Goal: Transaction & Acquisition: Purchase product/service

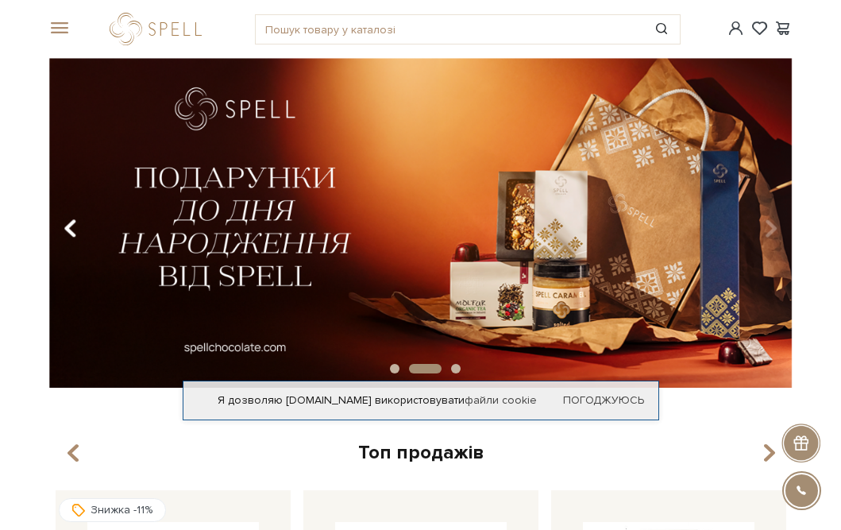
click at [66, 226] on icon "Carousel Navigation" at bounding box center [70, 227] width 13 height 27
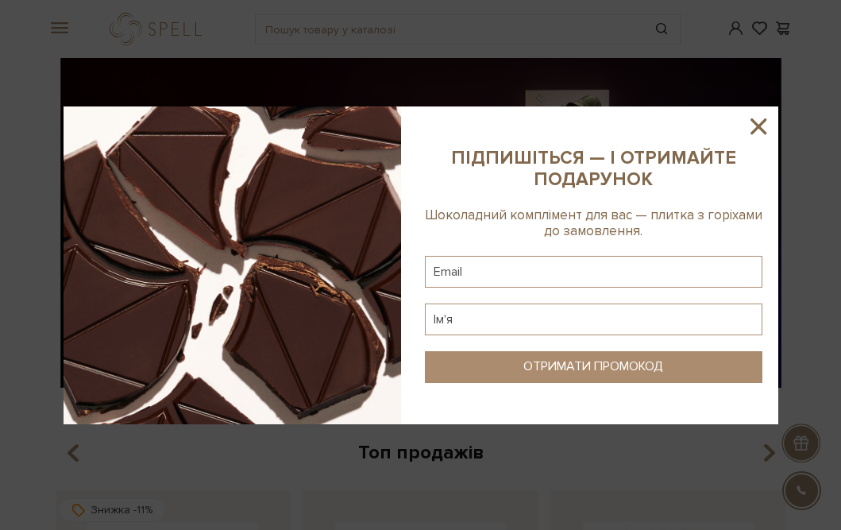
click at [759, 126] on icon at bounding box center [758, 126] width 16 height 16
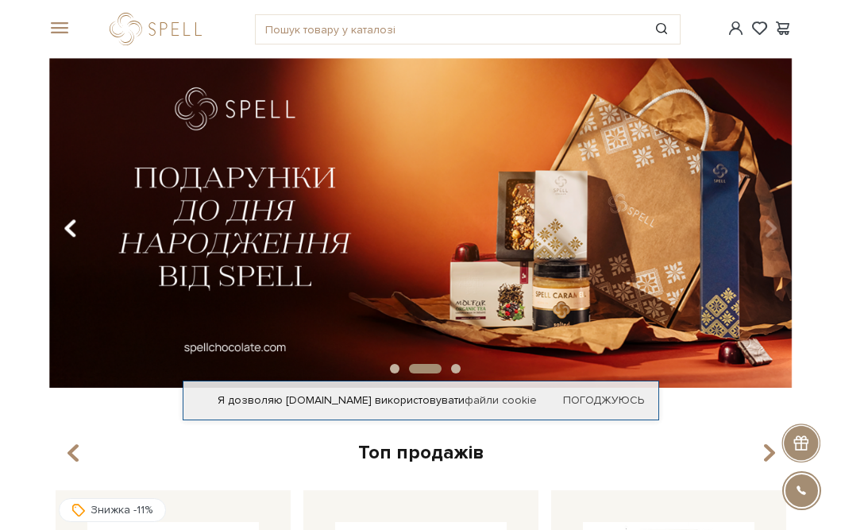
click at [63, 238] on button "Carousel Navigation" at bounding box center [73, 228] width 21 height 37
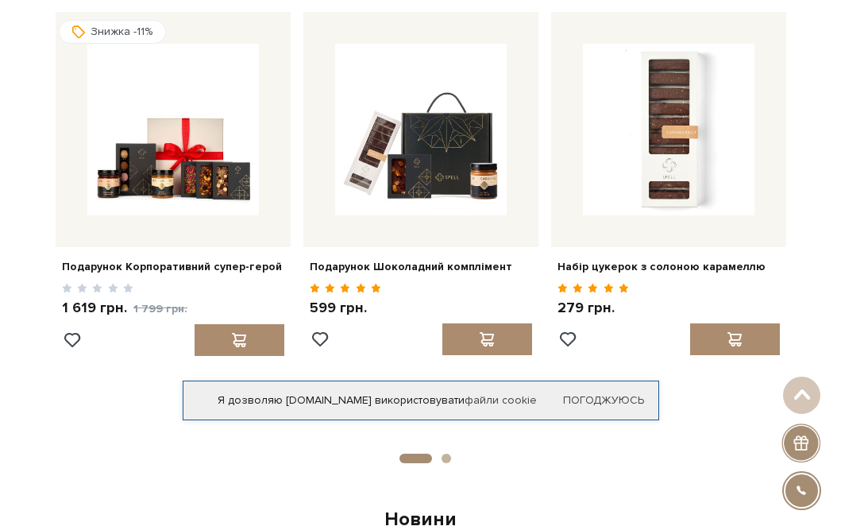
scroll to position [490, 0]
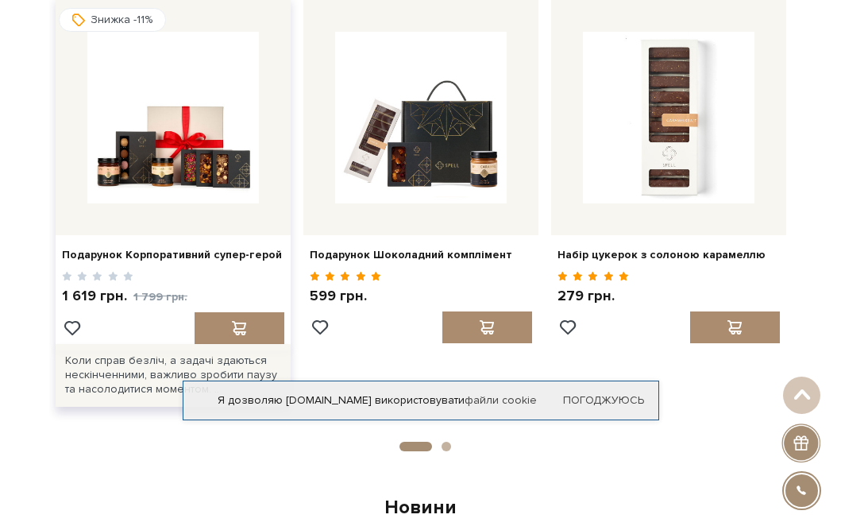
click at [137, 264] on div "Подарунок Корпоративний супер-герой" at bounding box center [173, 251] width 235 height 33
click at [137, 258] on link "Подарунок Корпоративний супер-герой" at bounding box center [173, 255] width 222 height 14
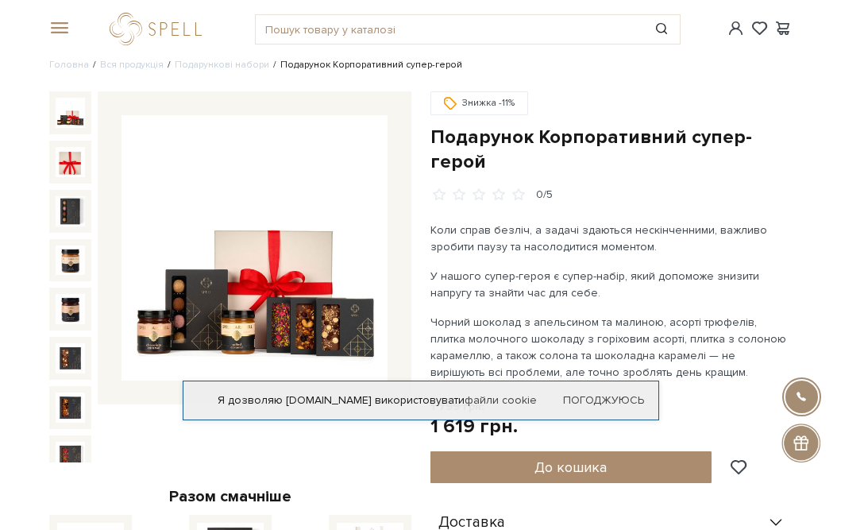
click at [256, 305] on img at bounding box center [253, 247] width 265 height 265
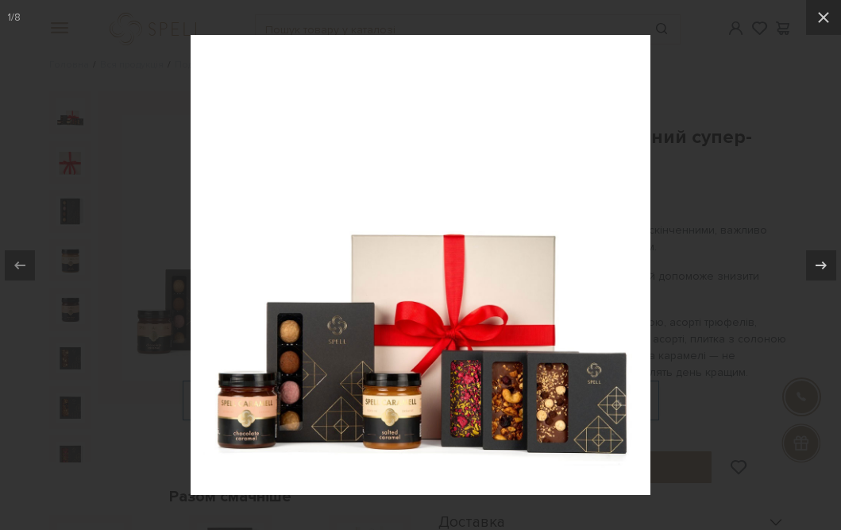
click at [729, 245] on div at bounding box center [420, 265] width 841 height 530
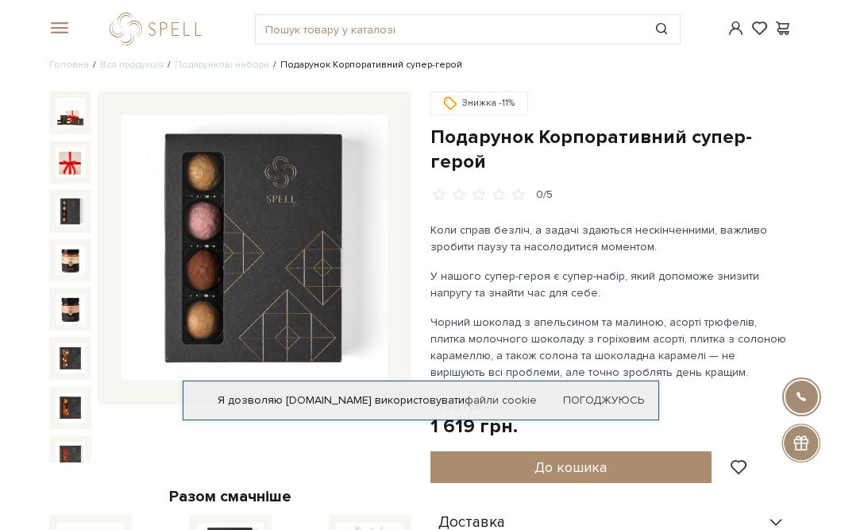
click at [78, 206] on img at bounding box center [71, 211] width 30 height 30
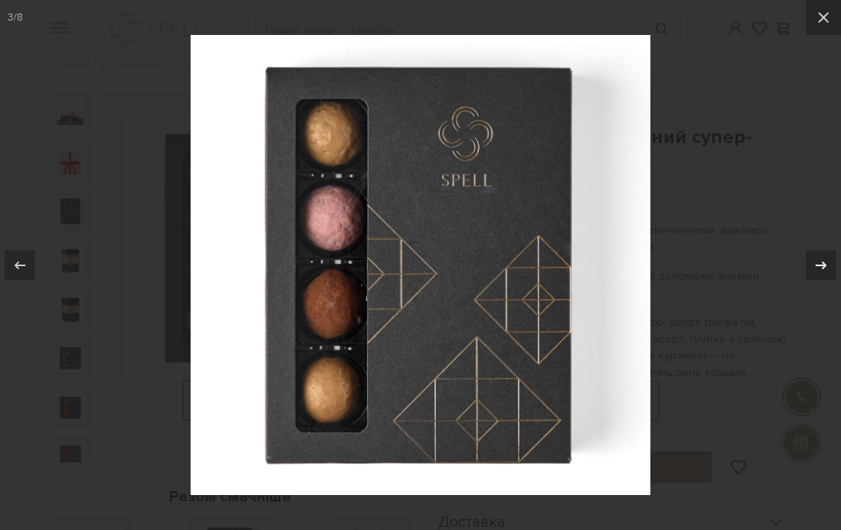
click at [819, 268] on icon at bounding box center [820, 265] width 19 height 19
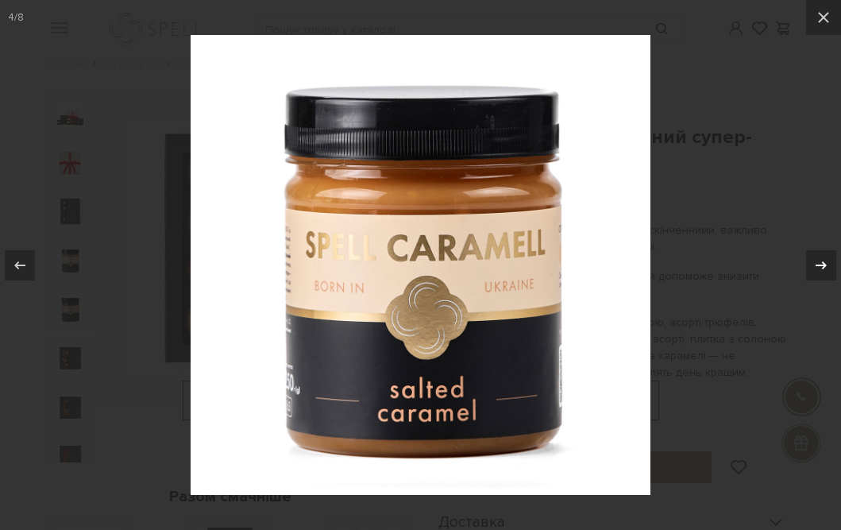
click at [818, 265] on icon at bounding box center [820, 265] width 19 height 19
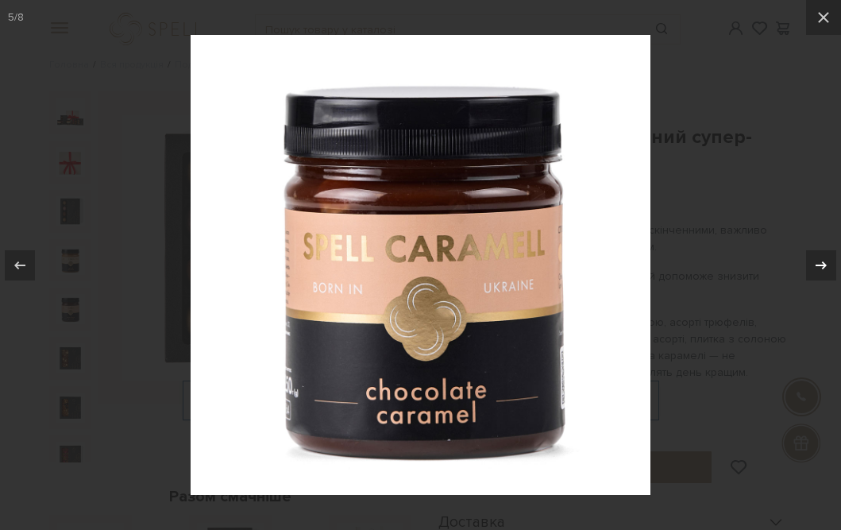
click at [818, 265] on icon at bounding box center [820, 265] width 19 height 19
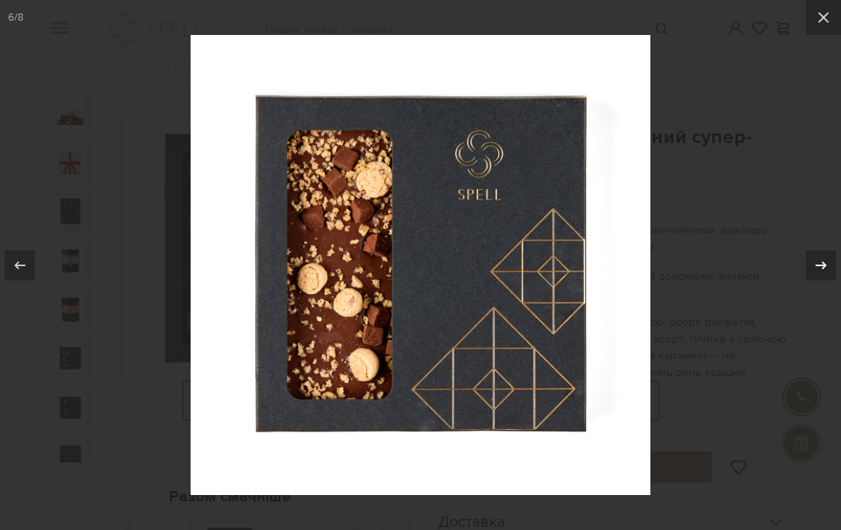
click at [818, 265] on icon at bounding box center [820, 265] width 19 height 19
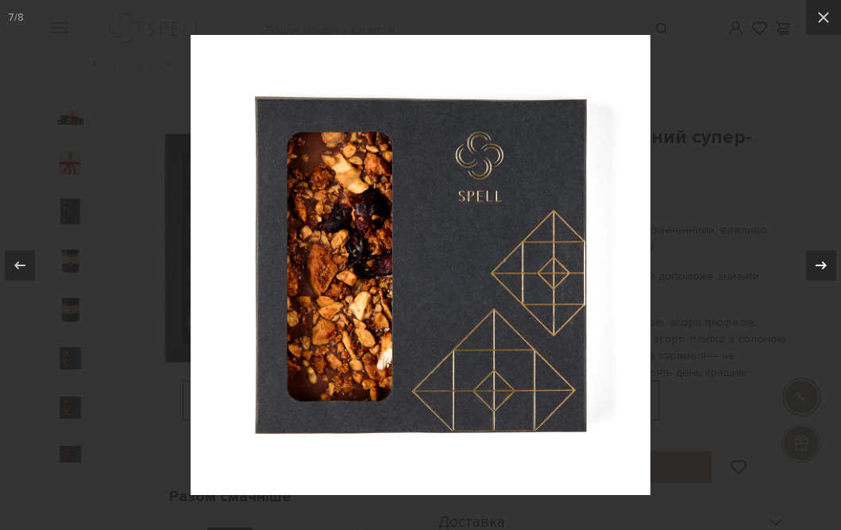
click at [818, 265] on icon at bounding box center [820, 265] width 19 height 19
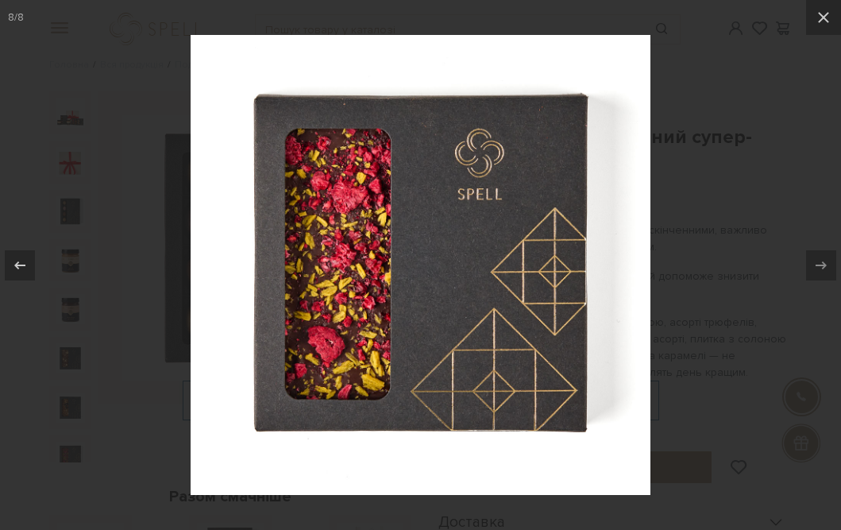
click at [756, 197] on div at bounding box center [420, 265] width 841 height 530
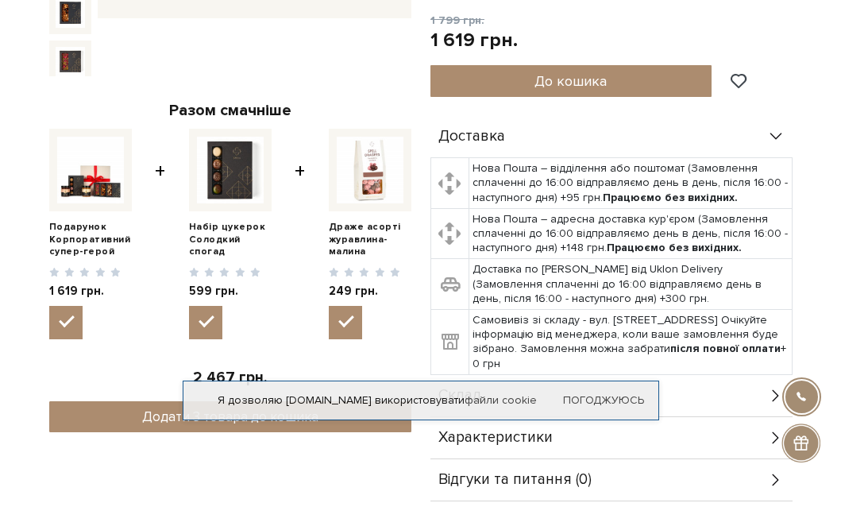
scroll to position [388, 0]
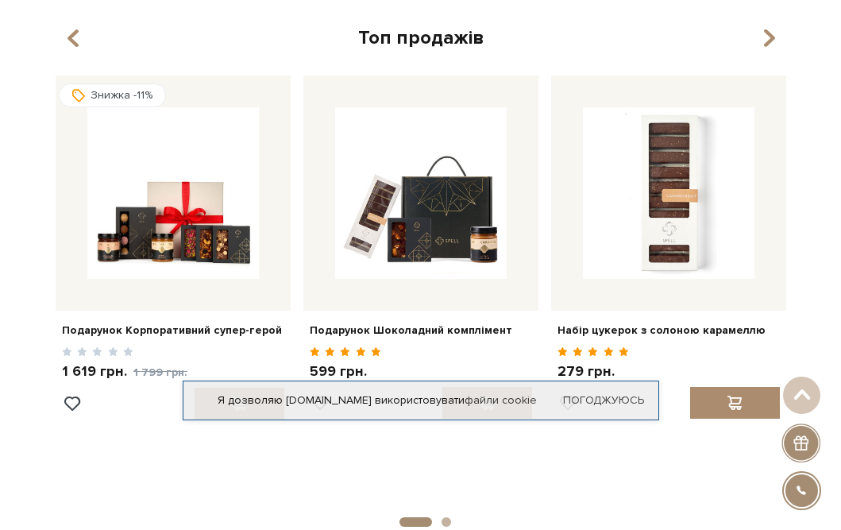
scroll to position [409, 0]
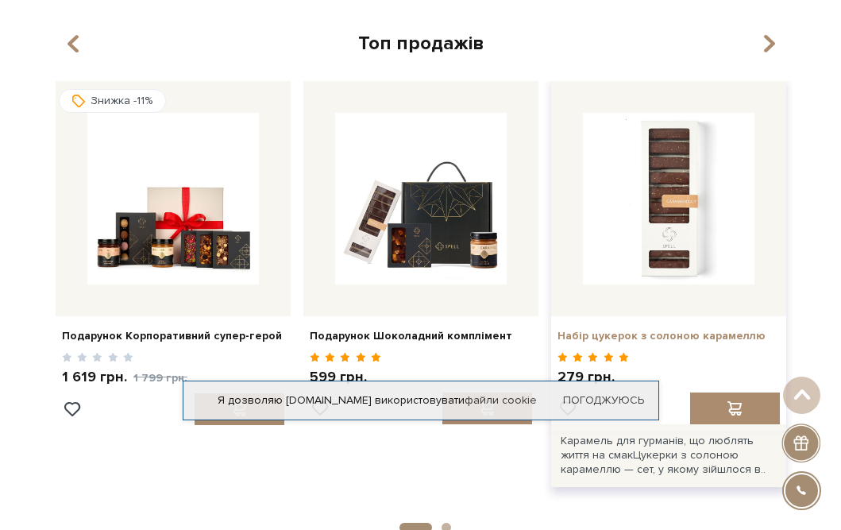
click at [637, 338] on link "Набір цукерок з солоною карамеллю" at bounding box center [668, 336] width 222 height 14
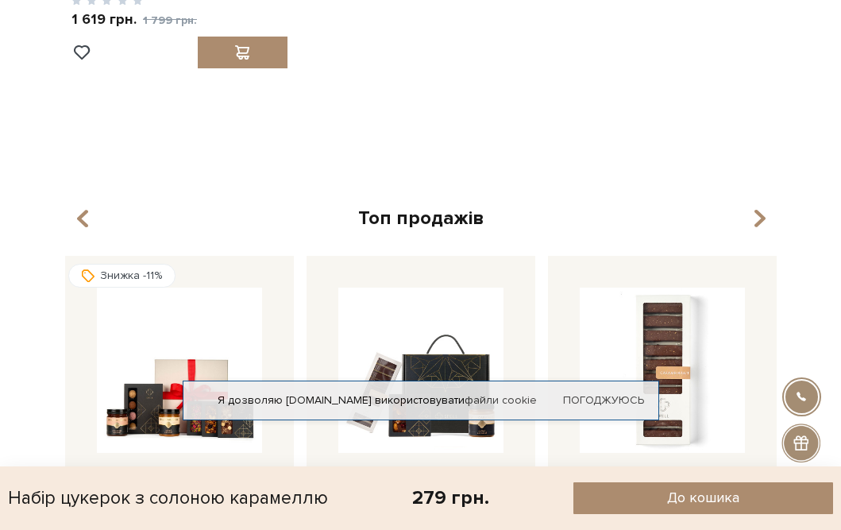
scroll to position [1578, 0]
